Goal: Task Accomplishment & Management: Manage account settings

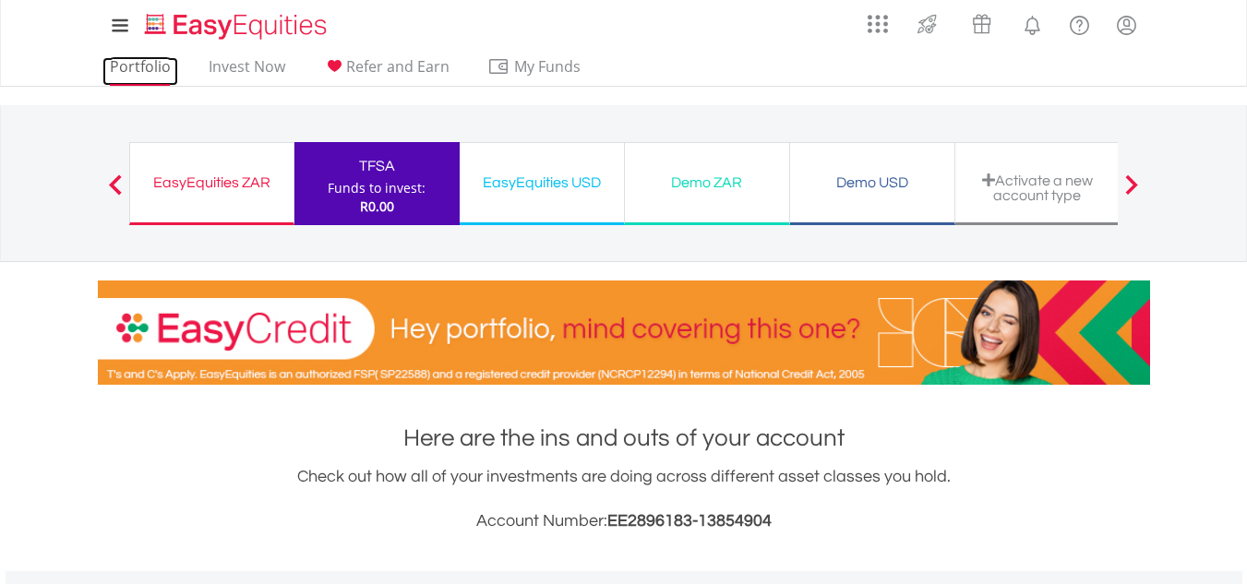
click at [138, 66] on link "Portfolio" at bounding box center [140, 71] width 76 height 29
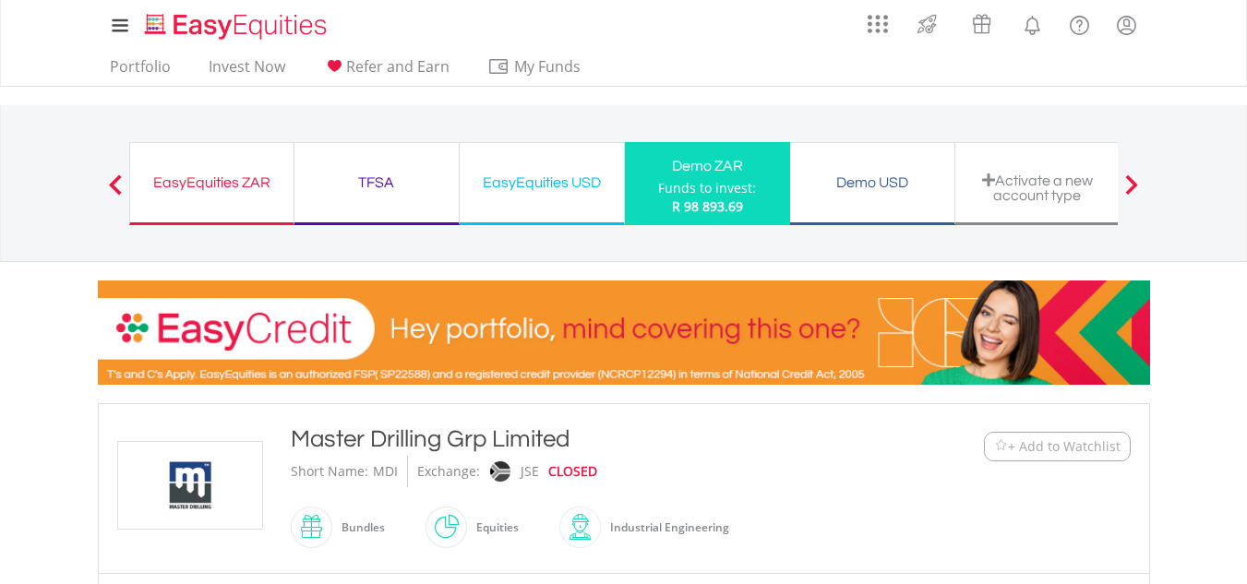
click at [1084, 218] on div "Activate a new account type" at bounding box center [1037, 183] width 165 height 83
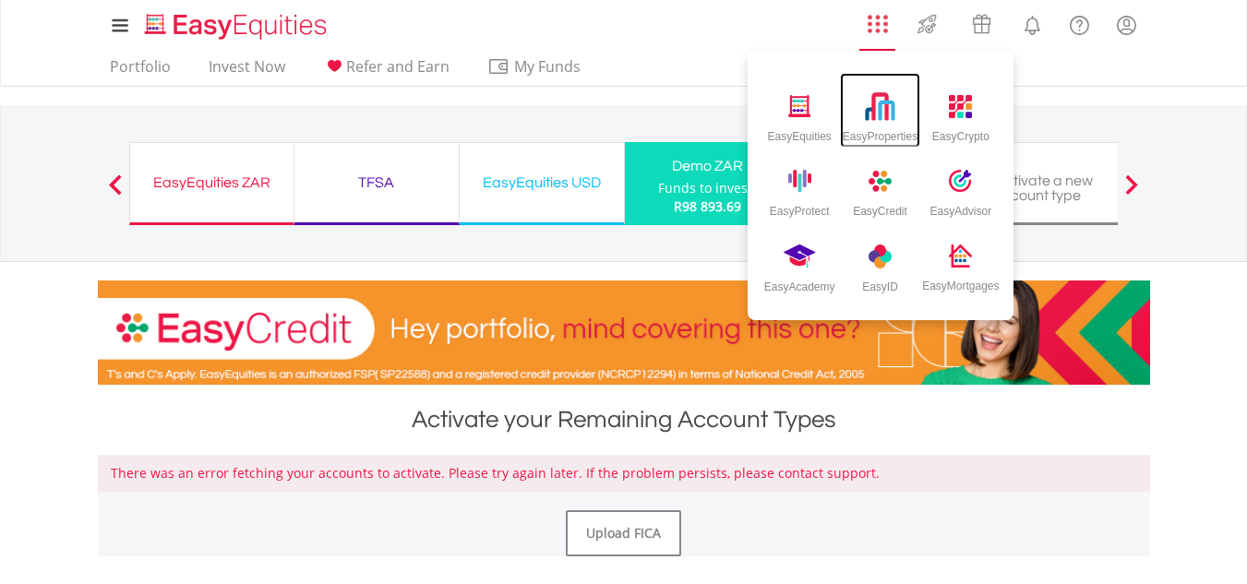
click at [884, 114] on img at bounding box center [880, 106] width 30 height 30
